Goal: Task Accomplishment & Management: Manage account settings

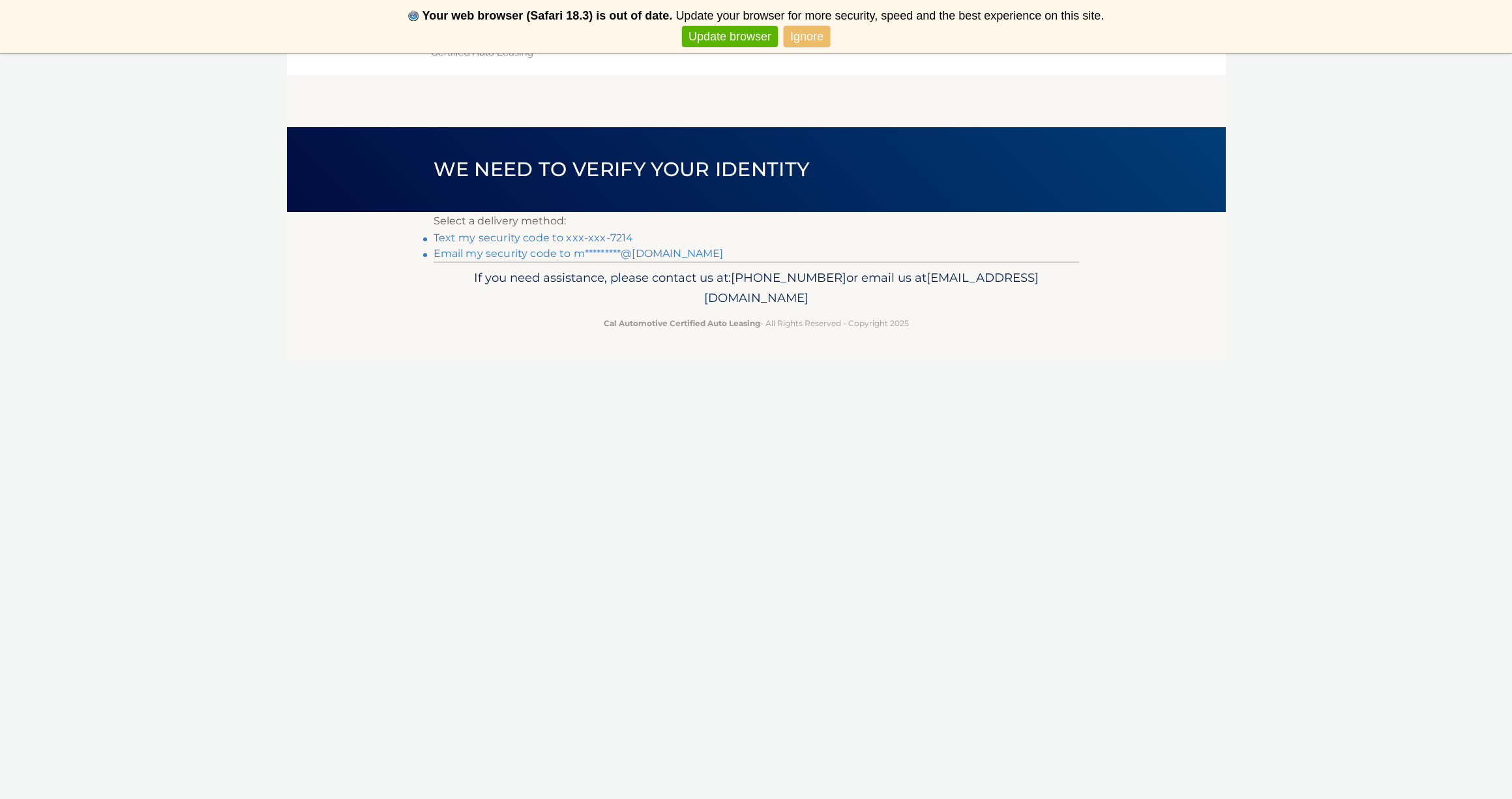
click at [602, 236] on link "Text my security code to xxx-xxx-7214" at bounding box center [534, 238] width 200 height 13
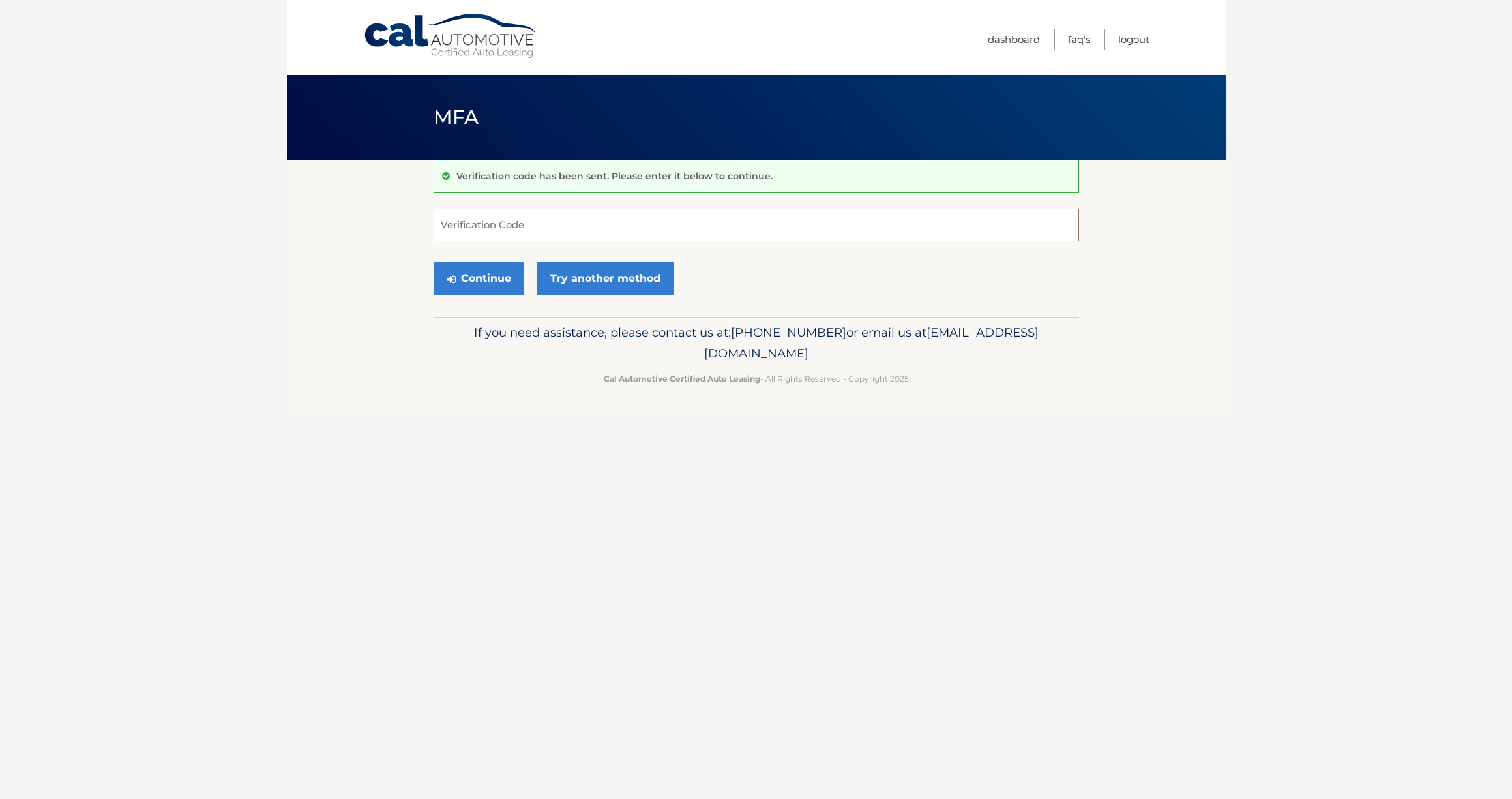
click at [630, 226] on input "Verification Code" at bounding box center [756, 225] width 645 height 33
type input "605408"
click at [493, 278] on button "Continue" at bounding box center [478, 279] width 90 height 33
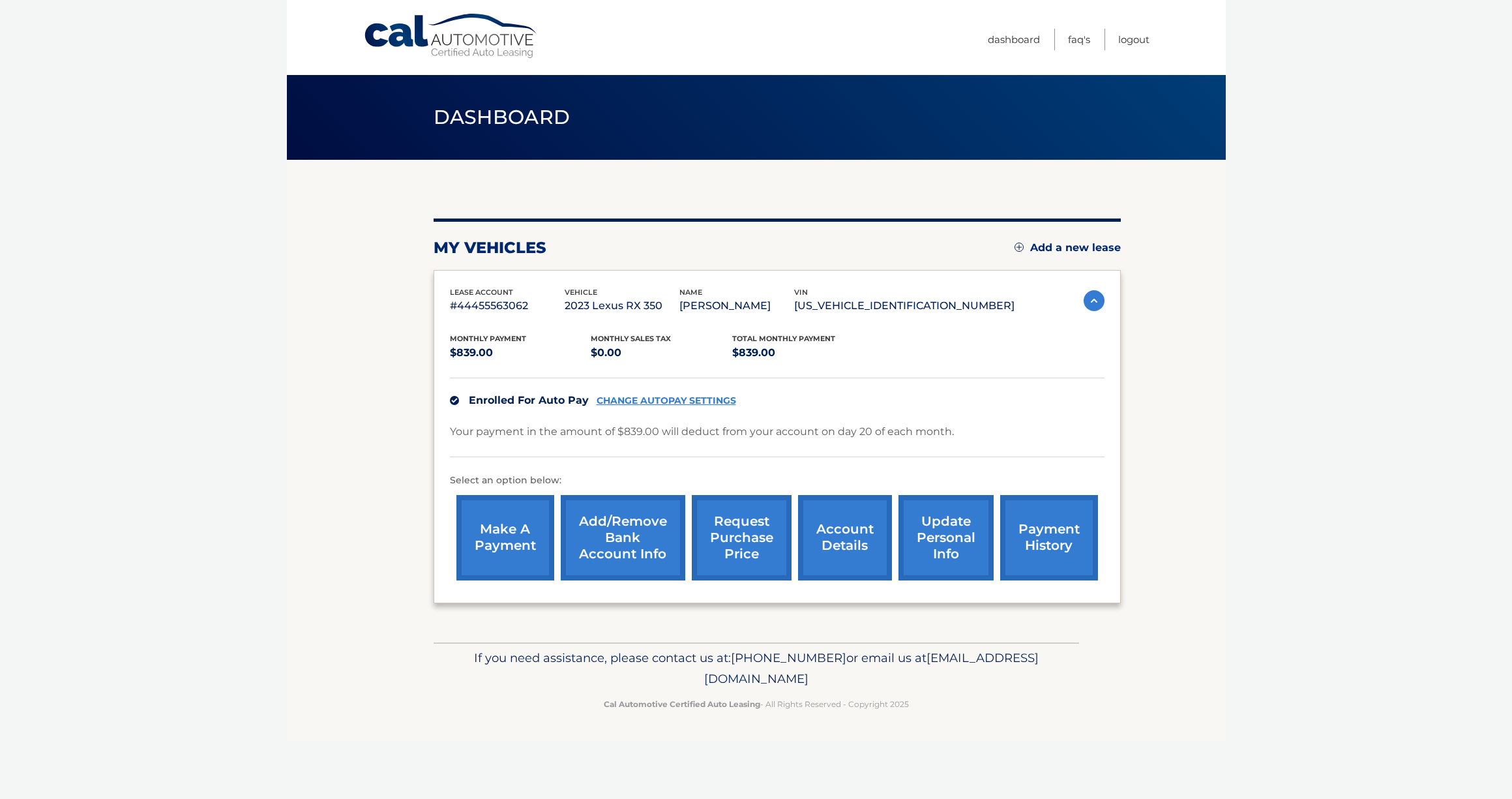
click at [949, 547] on link "update personal info" at bounding box center [946, 538] width 95 height 85
click at [627, 541] on link "Add/Remove bank account info" at bounding box center [623, 538] width 124 height 85
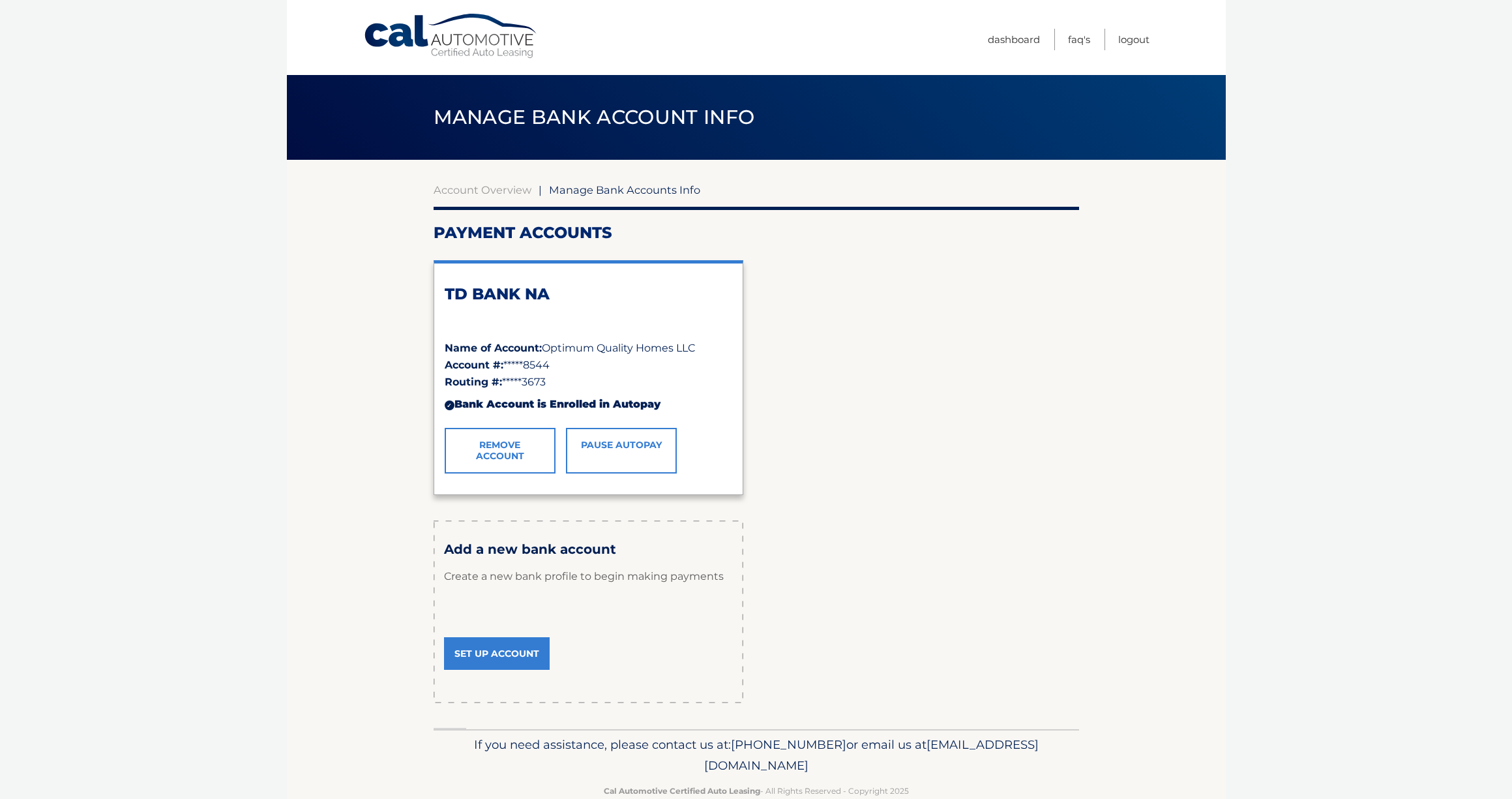
click at [512, 452] on link "Remove Account" at bounding box center [500, 450] width 111 height 46
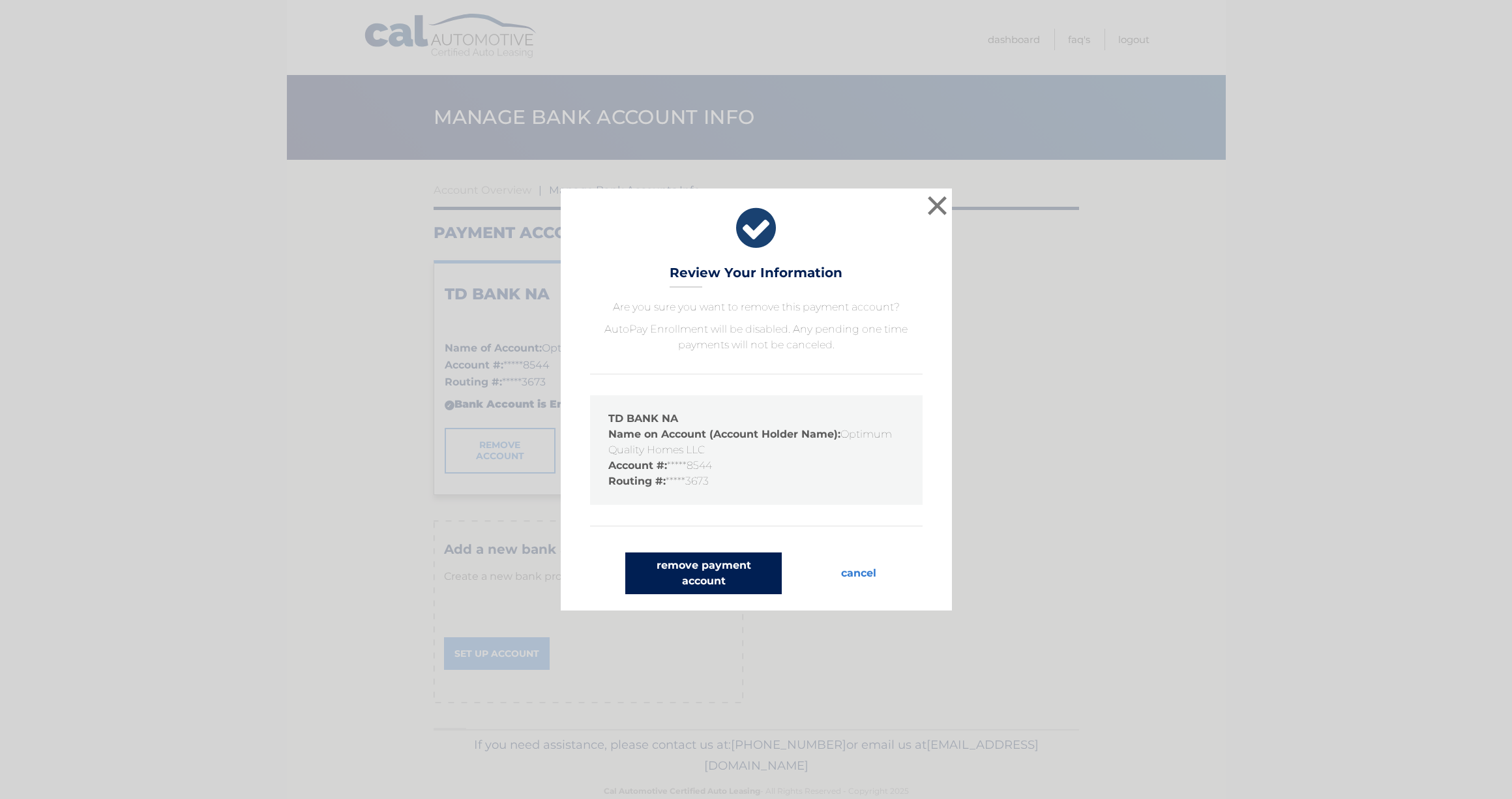
click at [743, 579] on button "remove payment account" at bounding box center [703, 573] width 156 height 42
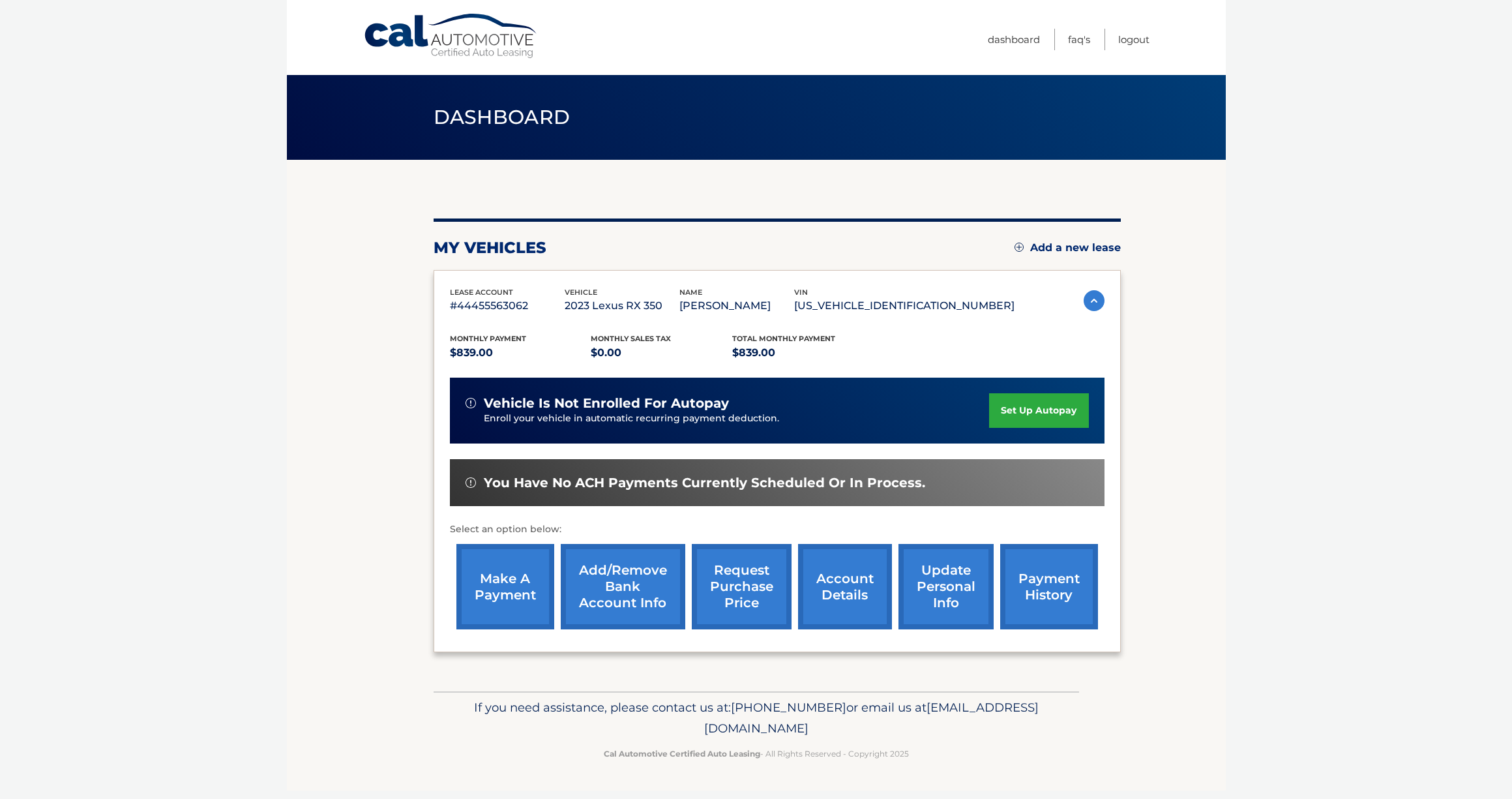
click at [638, 590] on link "Add/Remove bank account info" at bounding box center [623, 586] width 124 height 85
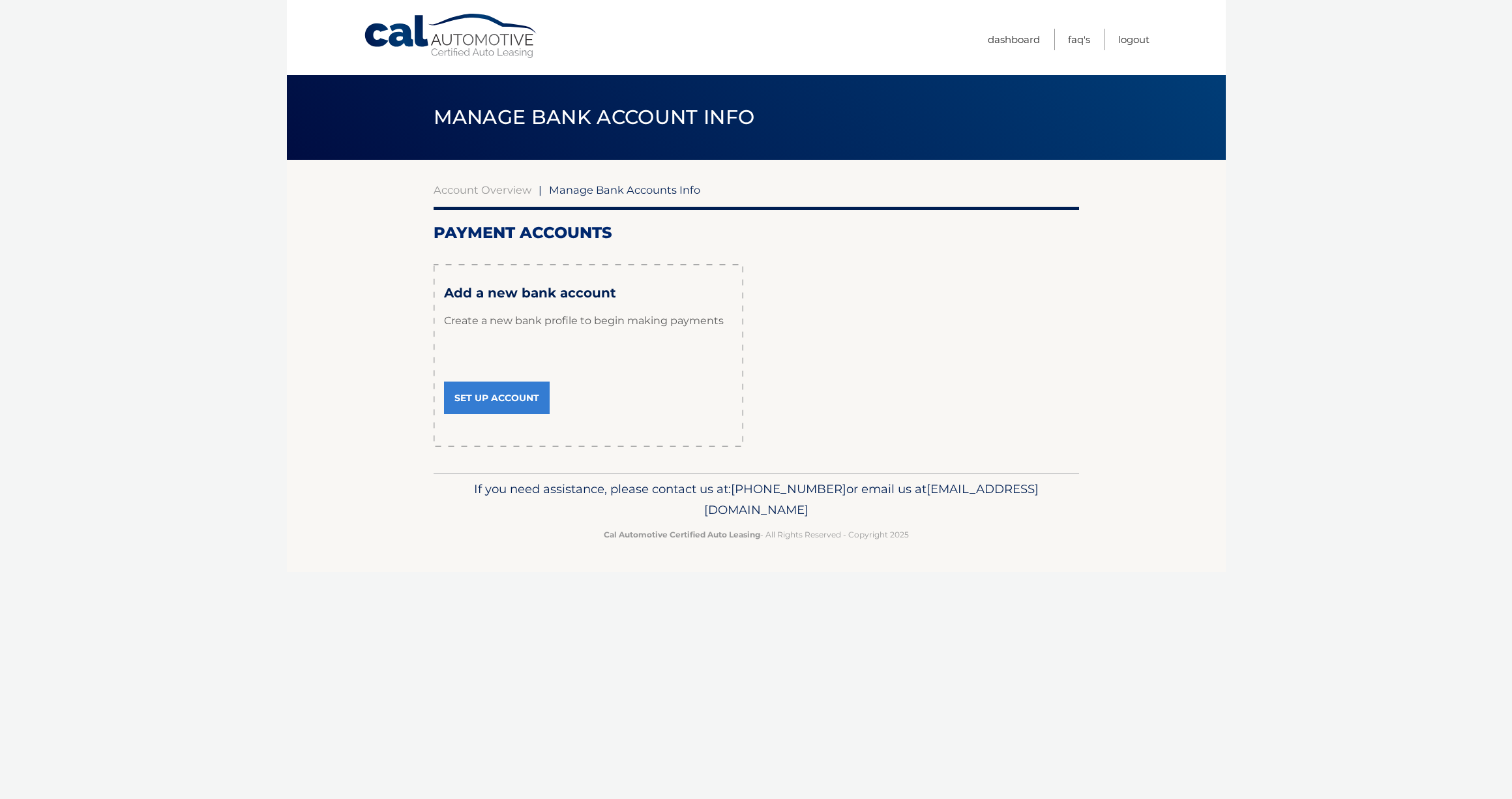
click at [484, 392] on link "Set Up Account" at bounding box center [497, 398] width 106 height 33
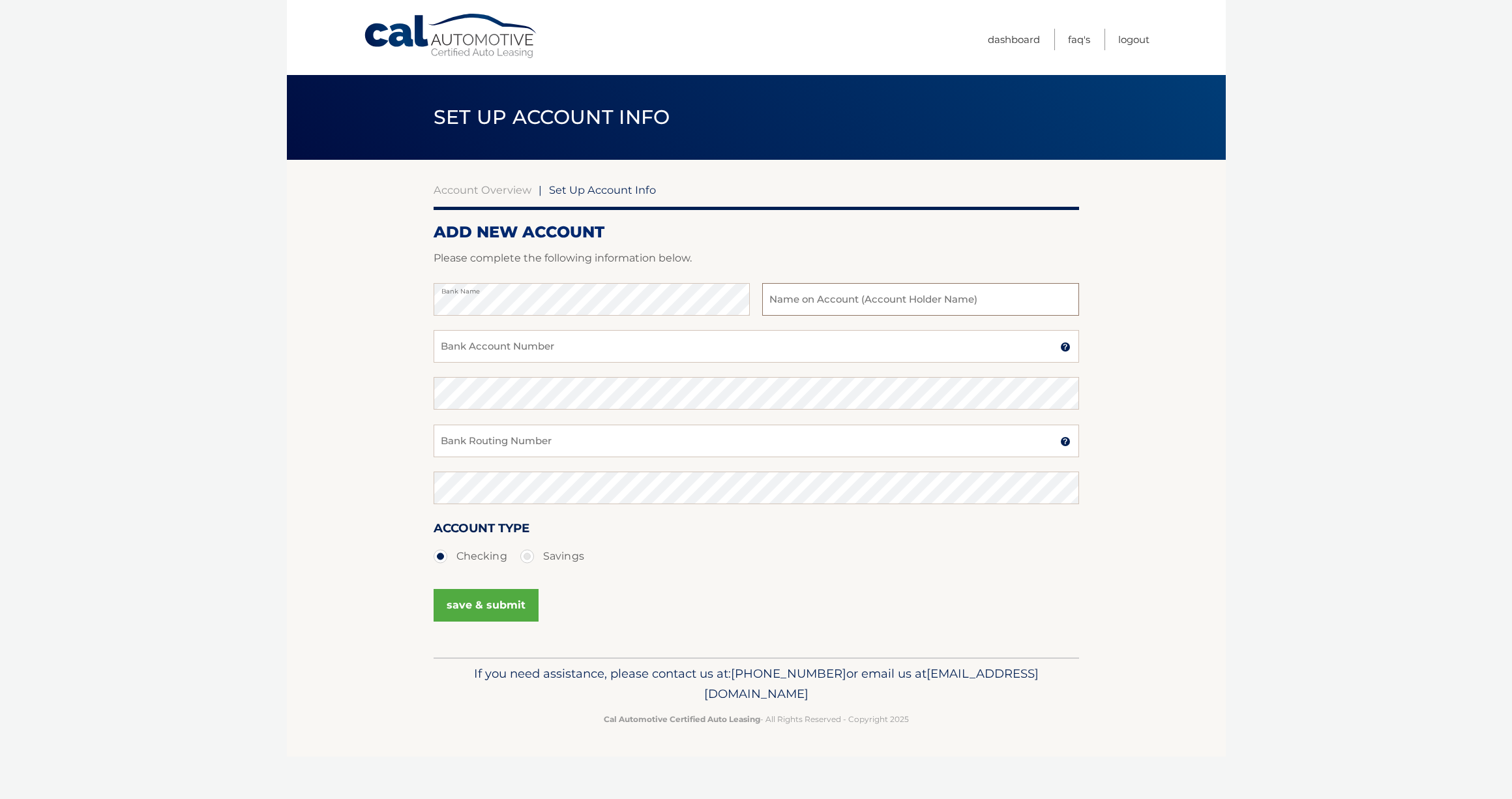
click at [840, 307] on input "text" at bounding box center [921, 300] width 316 height 33
type input "[PERSON_NAME]"
click at [583, 348] on input "Bank Account Number" at bounding box center [756, 347] width 645 height 33
type input "4284467094"
click at [516, 439] on input "Bank Routing Number" at bounding box center [756, 442] width 645 height 33
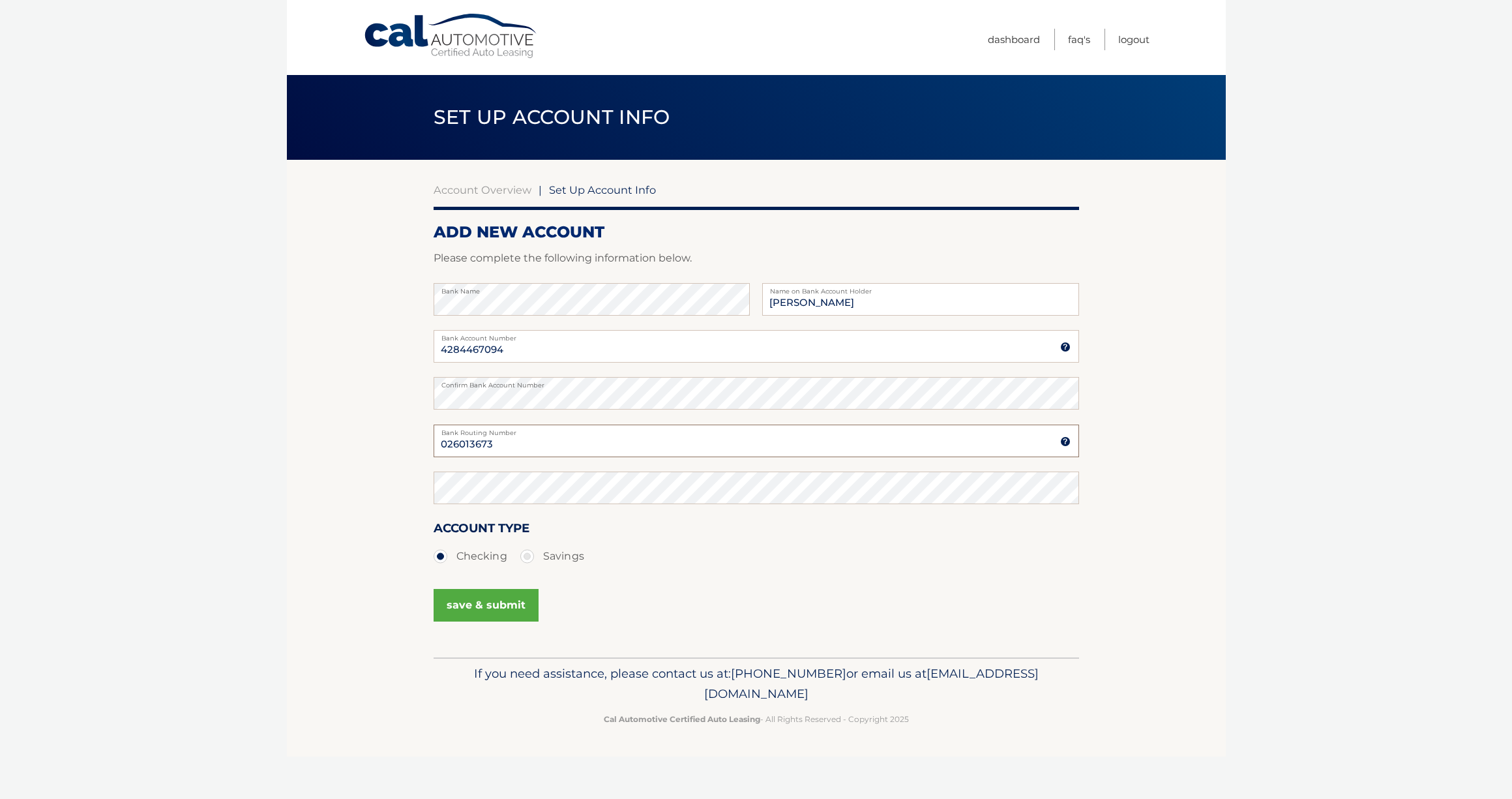
type input "026013673"
click at [499, 610] on button "save & submit" at bounding box center [486, 606] width 105 height 33
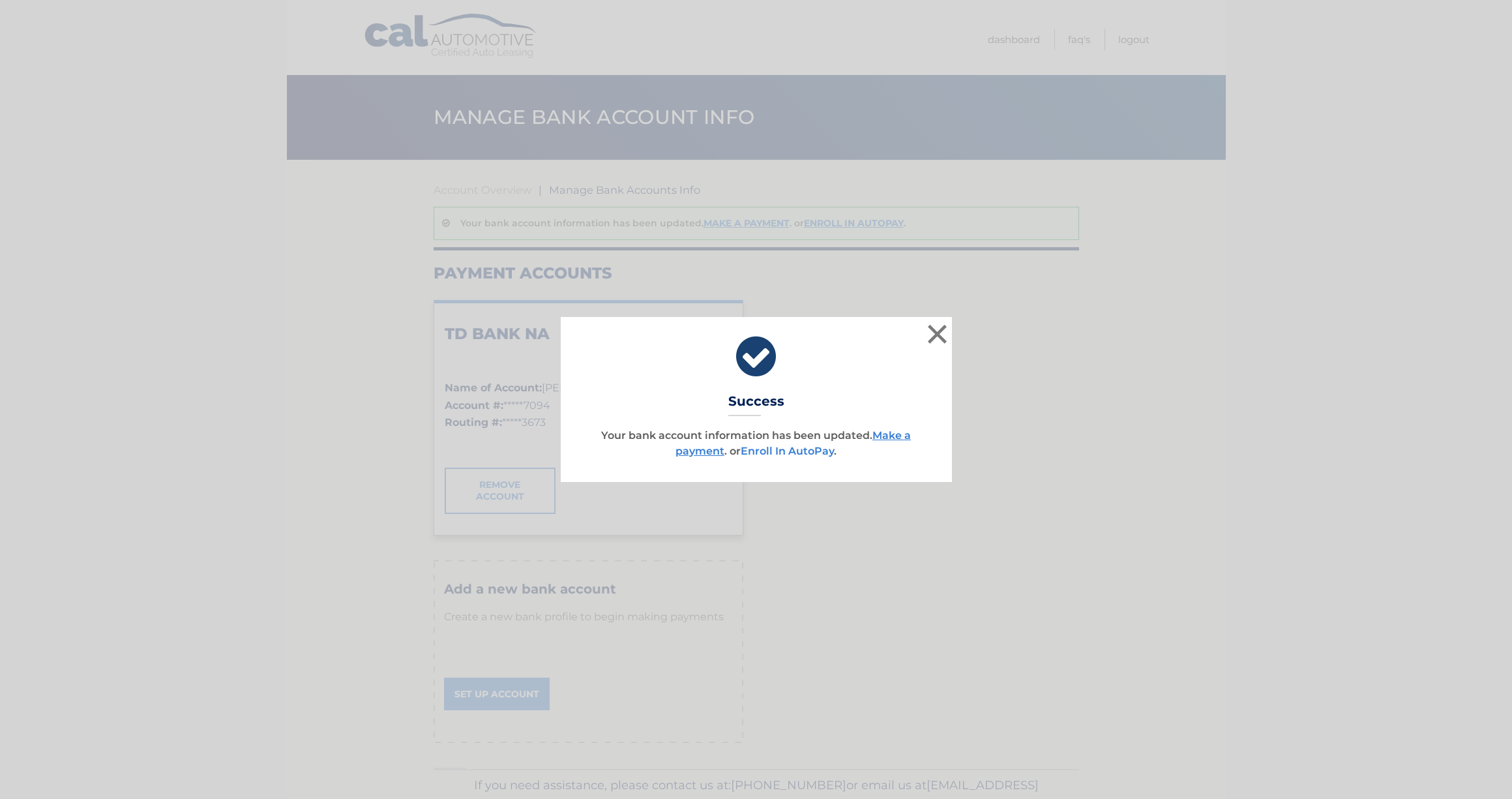
click at [797, 451] on link "Enroll In AutoPay" at bounding box center [787, 450] width 93 height 13
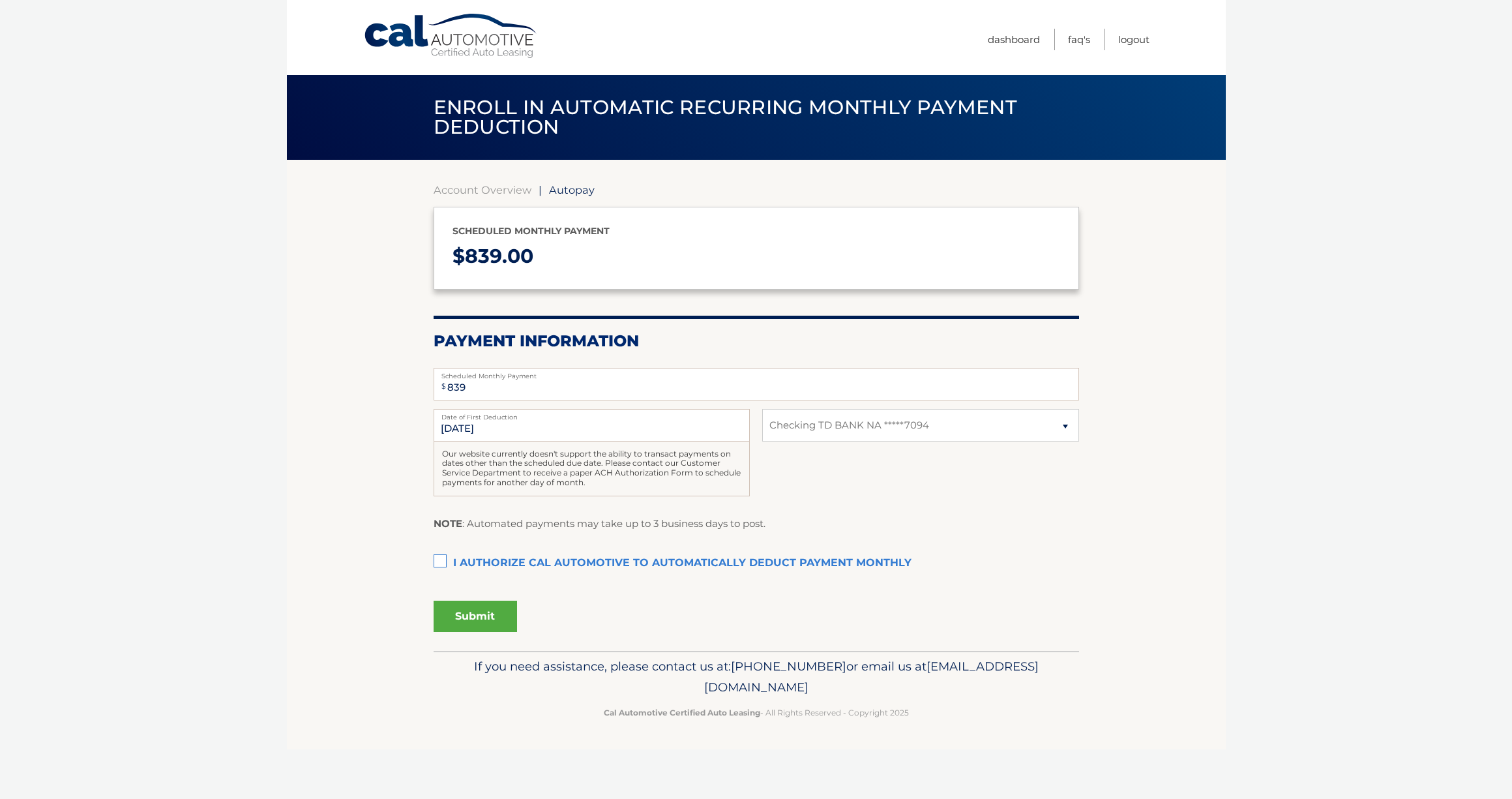
select select "YmM0OTQ0NzktY2ZmYi00YmQ3LTkwMzEtZDhhMWYwOTU1NzA4"
click at [441, 558] on label "I authorize cal automotive to automatically deduct payment monthly This checkbo…" at bounding box center [756, 563] width 645 height 26
click at [0, 0] on input "I authorize cal automotive to automatically deduct payment monthly This checkbo…" at bounding box center [0, 0] width 0 height 0
click at [489, 617] on button "Submit" at bounding box center [476, 616] width 83 height 31
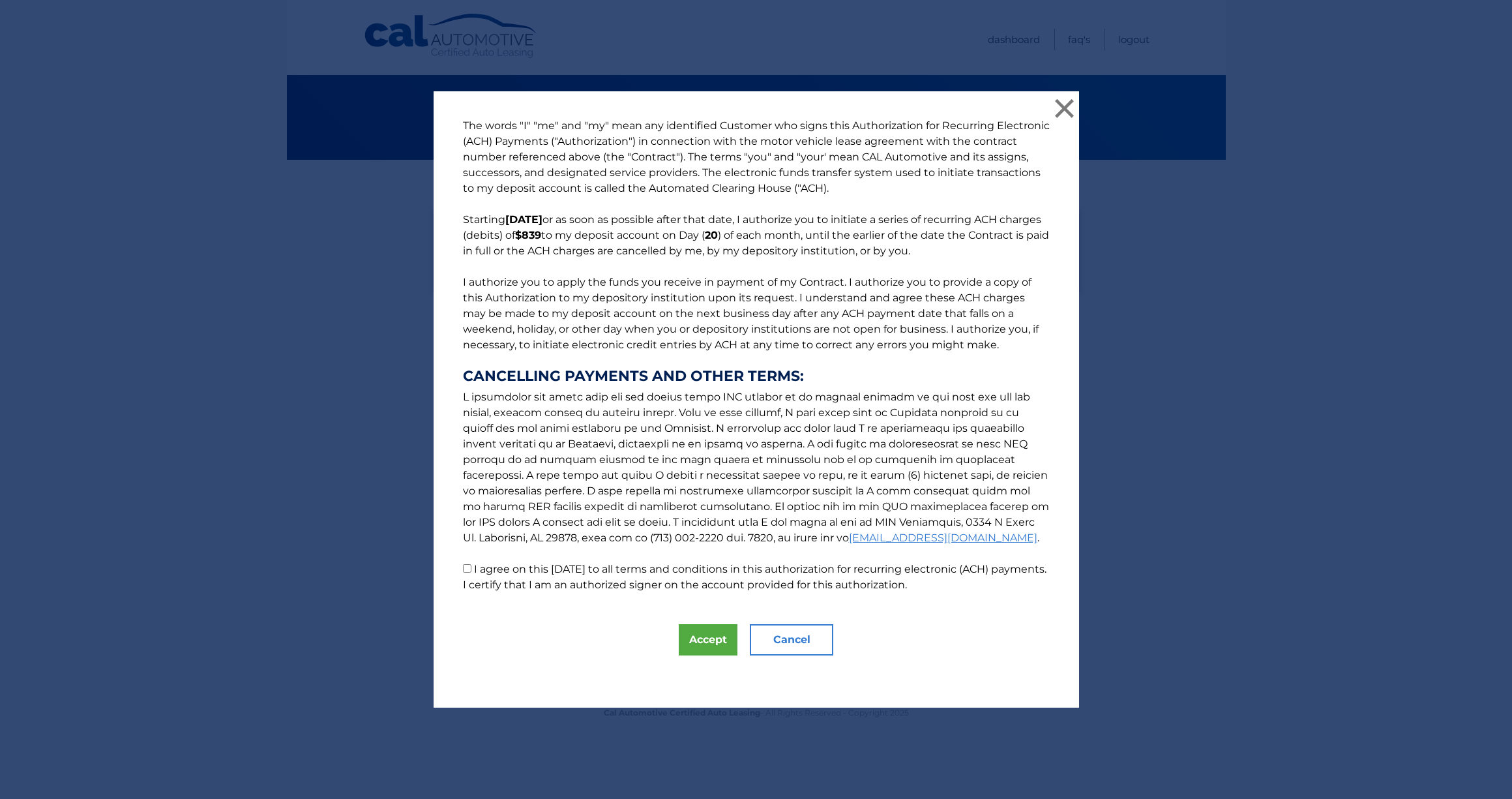
click at [722, 638] on button "Accept" at bounding box center [708, 640] width 58 height 31
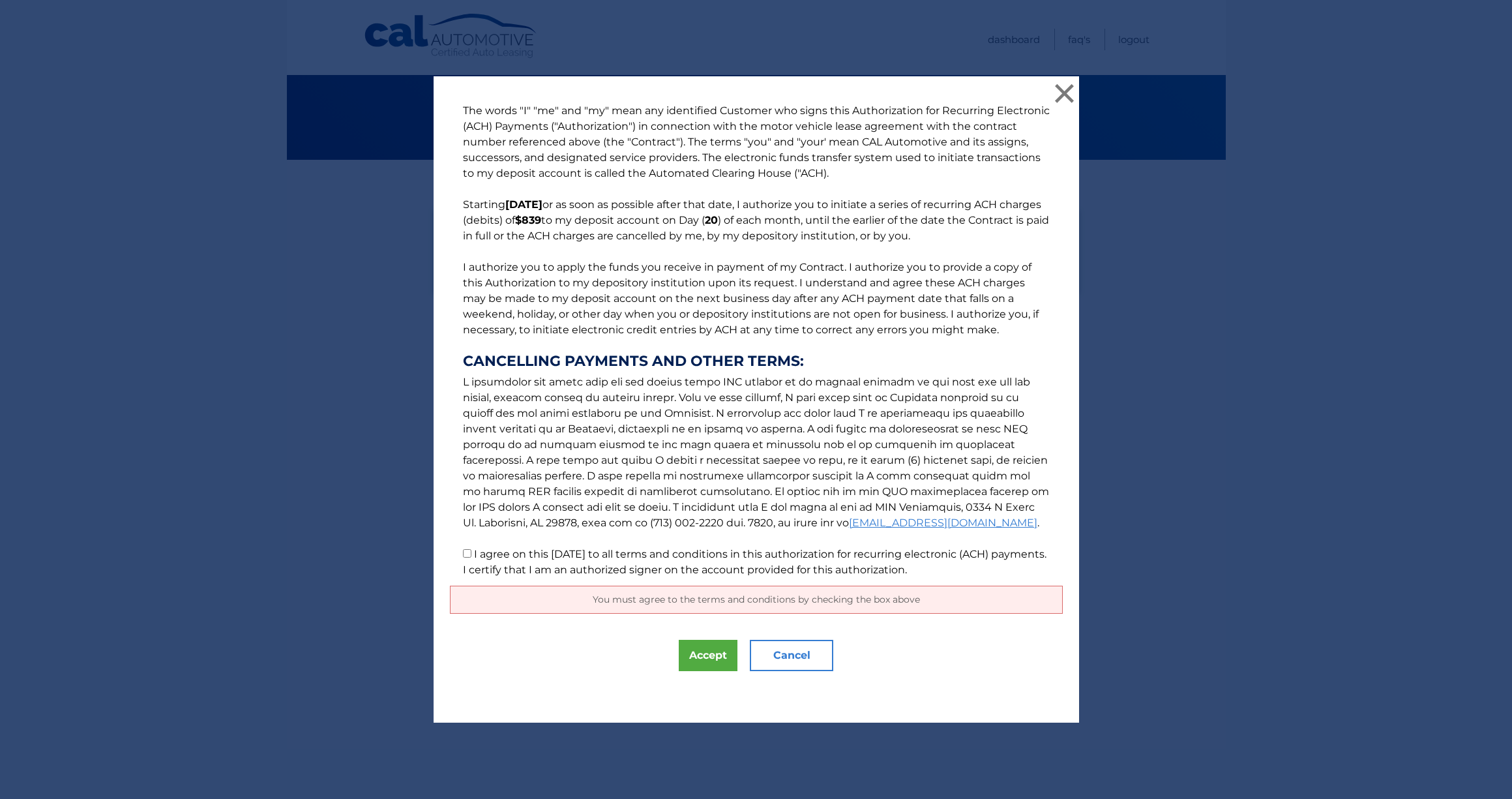
click at [464, 553] on input "I agree on this 08/29/2025 to all terms and conditions in this authorization fo…" at bounding box center [467, 553] width 9 height 9
checkbox input "true"
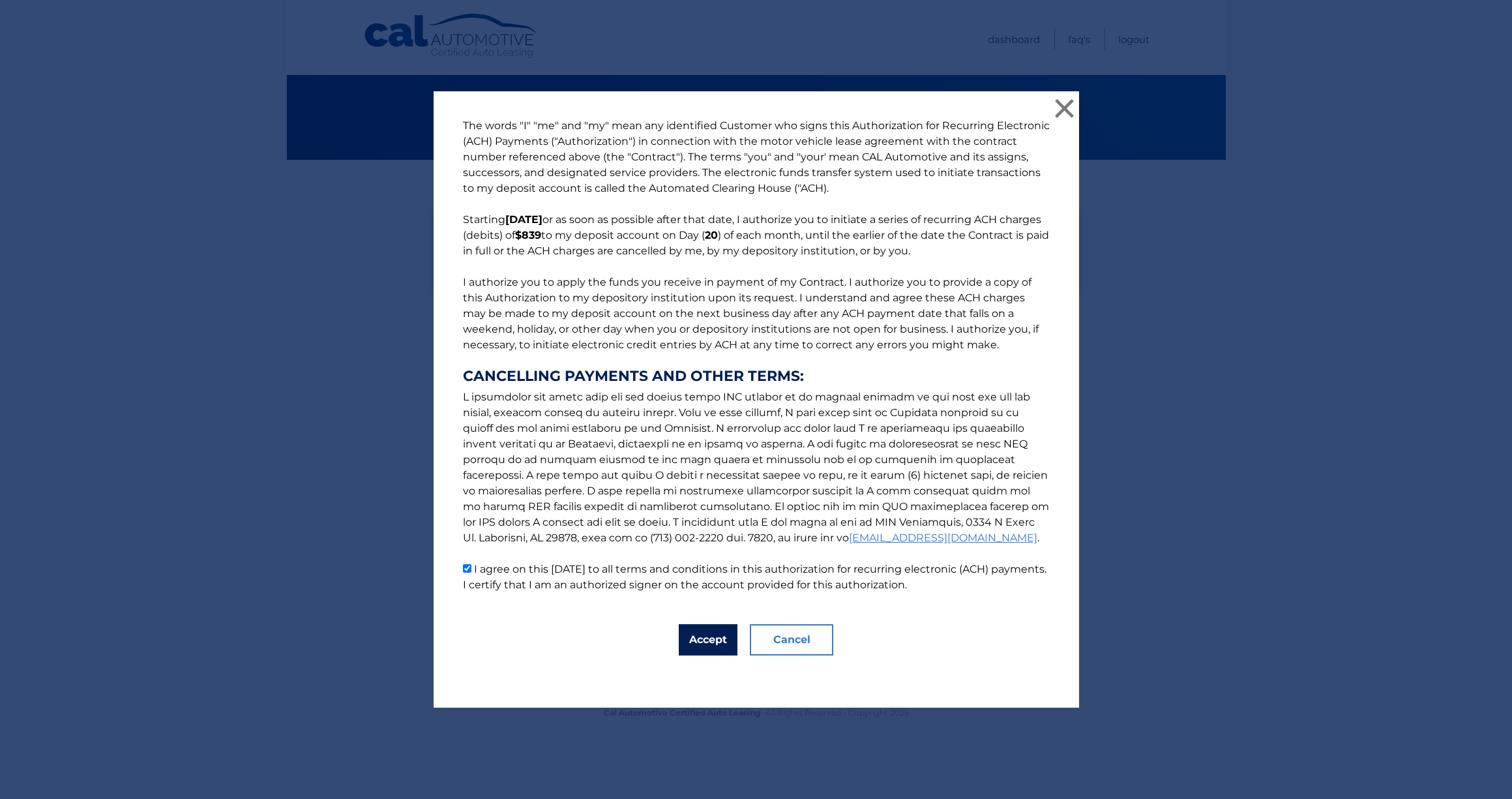
click at [707, 635] on button "Accept" at bounding box center [708, 640] width 58 height 31
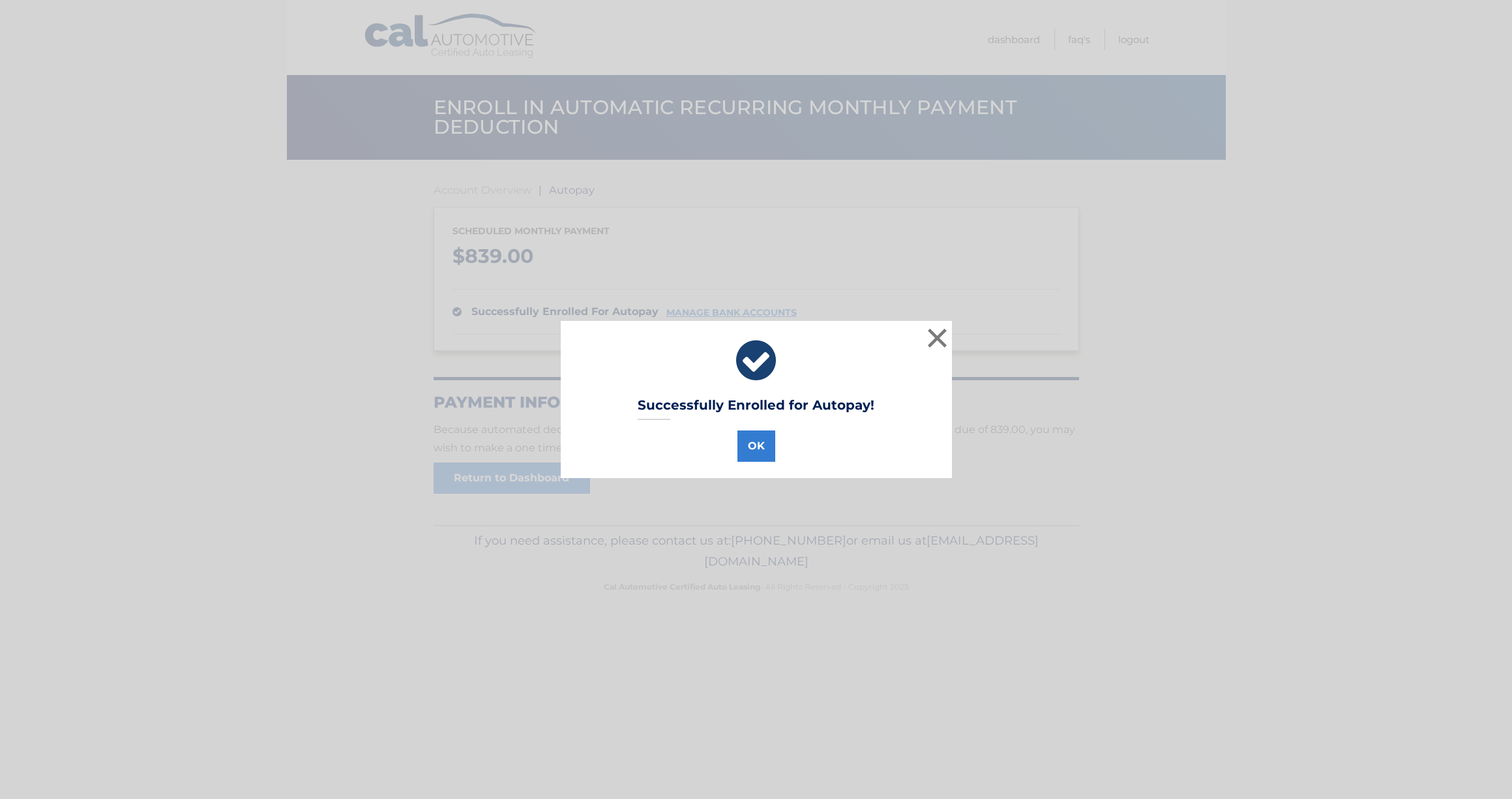
click at [944, 341] on button "×" at bounding box center [937, 338] width 26 height 26
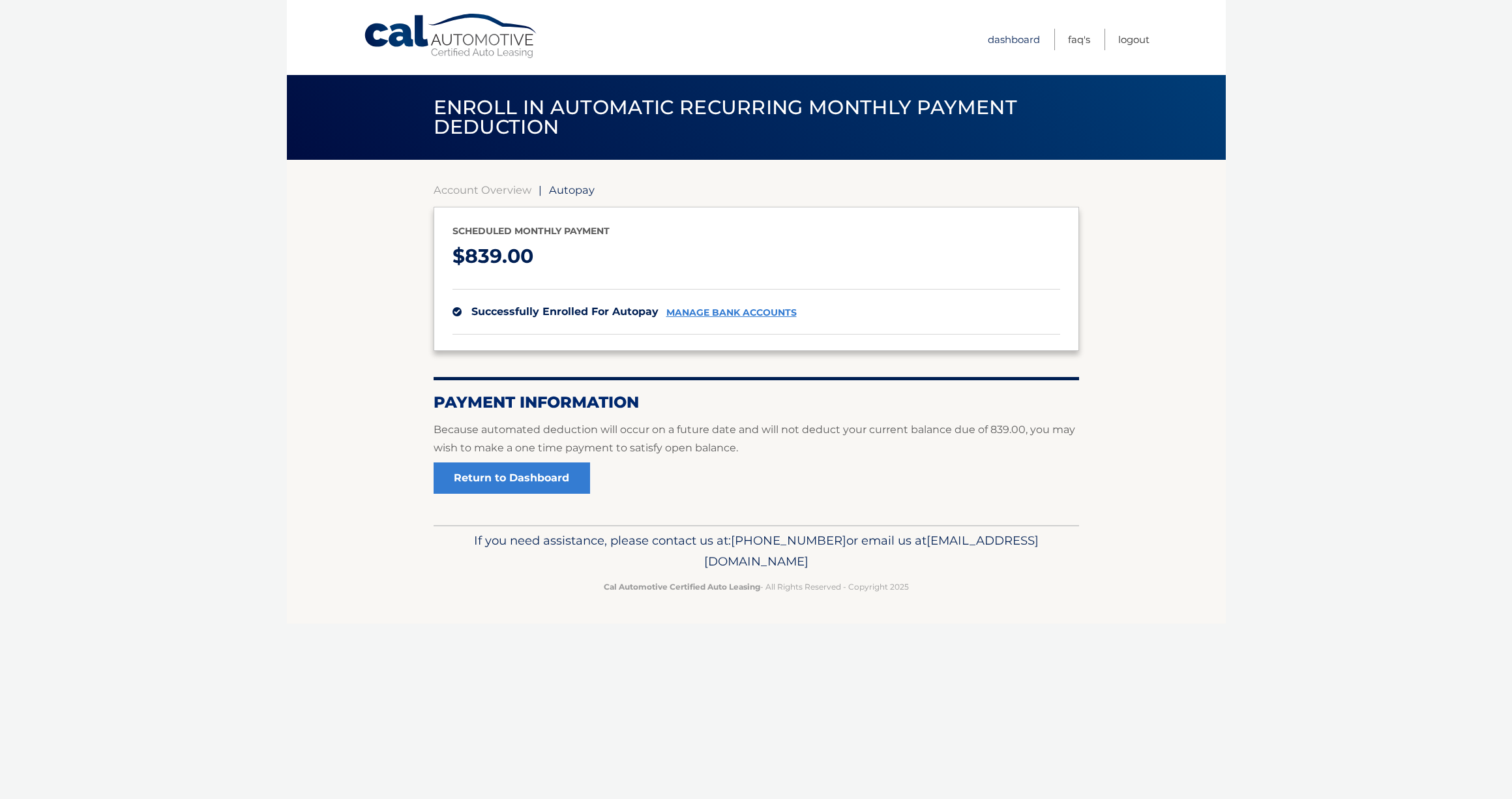
click at [1013, 37] on link "Dashboard" at bounding box center [1014, 40] width 52 height 21
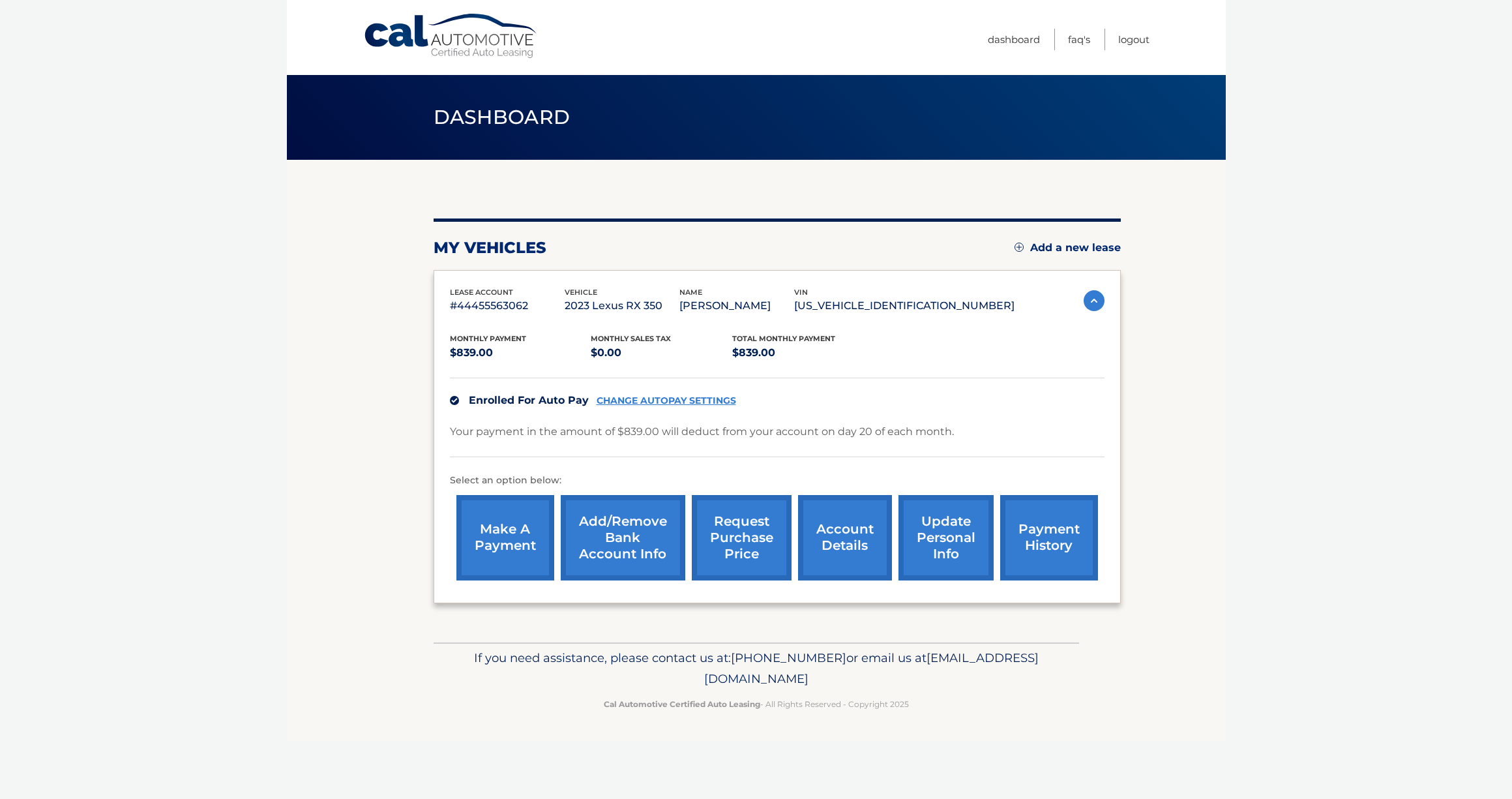
click at [1090, 540] on link "payment history" at bounding box center [1049, 538] width 98 height 85
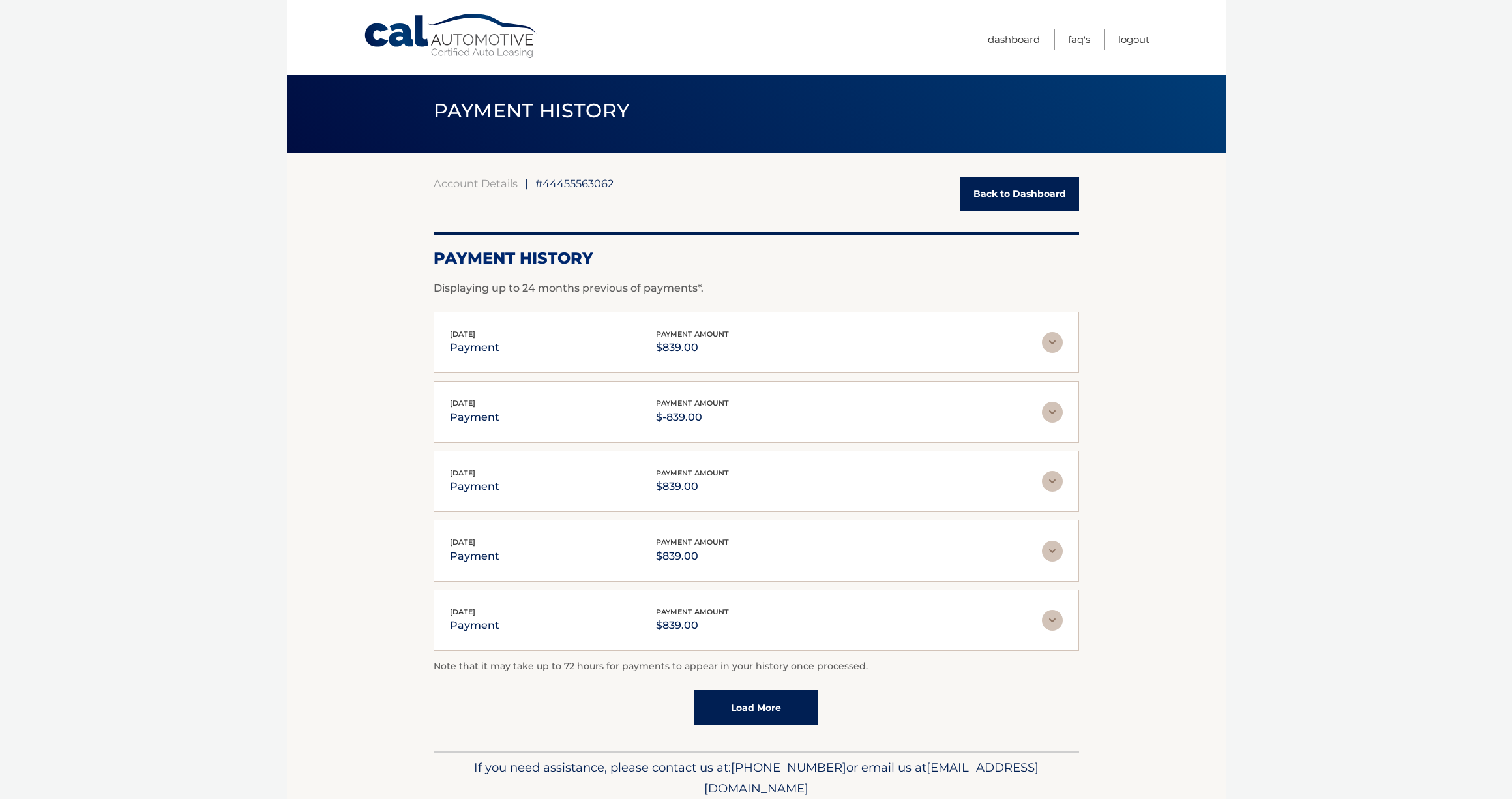
scroll to position [4, 0]
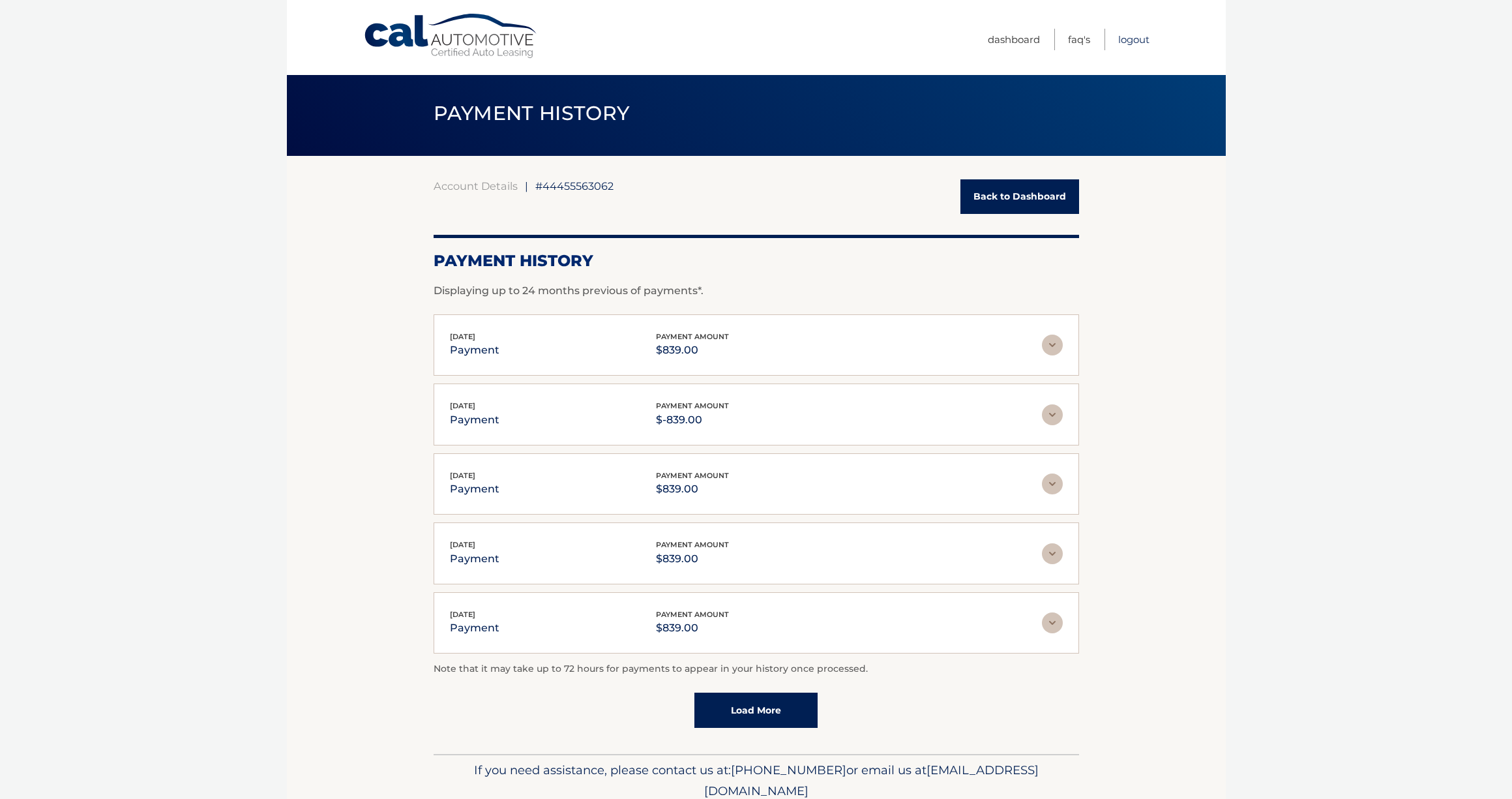
click at [1129, 36] on link "Logout" at bounding box center [1134, 40] width 31 height 21
